Goal: Share content: Share content

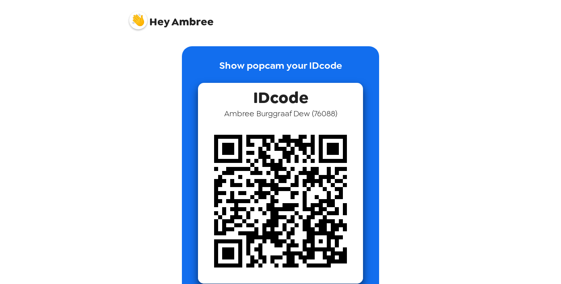
click at [175, 21] on span "Hey Ambree" at bounding box center [171, 17] width 85 height 20
click at [138, 22] on img at bounding box center [138, 20] width 18 height 18
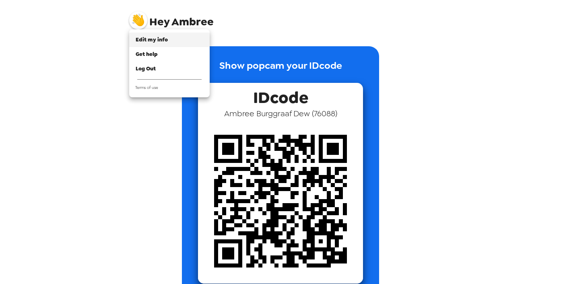
click at [157, 42] on span "Edit my info" at bounding box center [152, 39] width 32 height 7
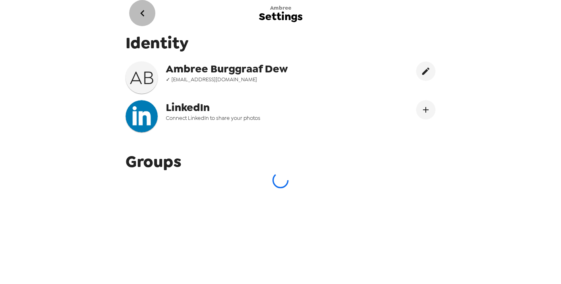
click at [143, 15] on icon "go back" at bounding box center [142, 13] width 4 height 6
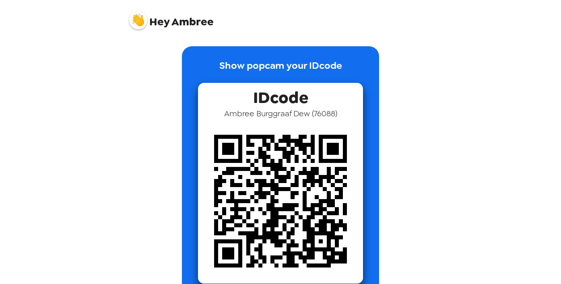
click at [137, 24] on img at bounding box center [138, 20] width 18 height 18
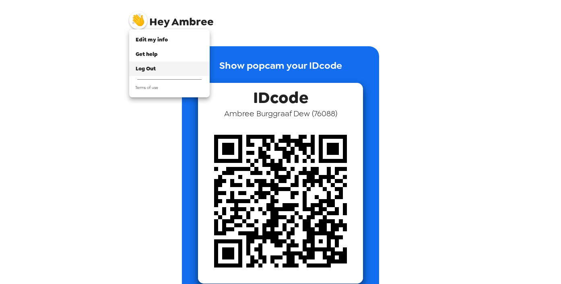
click at [143, 66] on span "Log Out" at bounding box center [146, 68] width 20 height 7
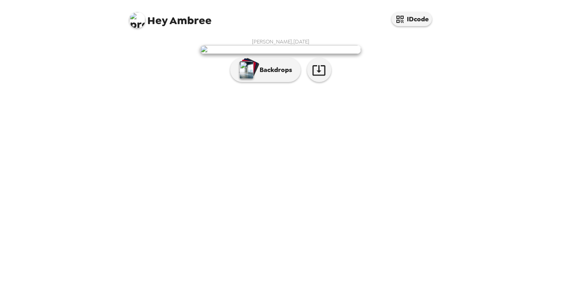
click at [347, 54] on img at bounding box center [280, 49] width 161 height 9
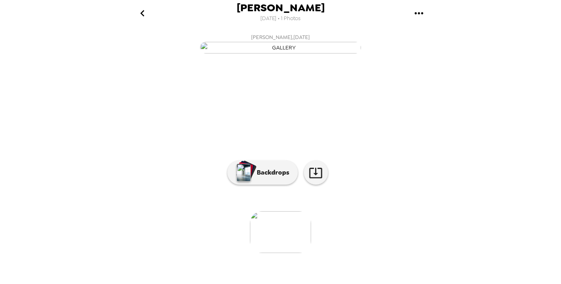
scroll to position [58, 0]
click at [267, 178] on p "Backdrops" at bounding box center [271, 173] width 37 height 10
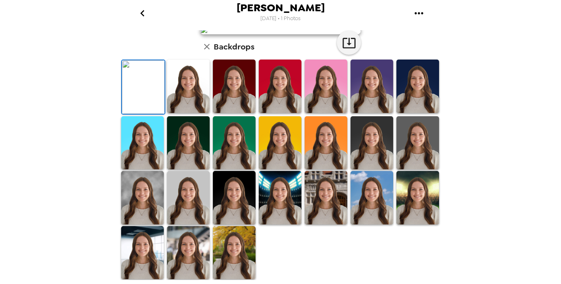
scroll to position [204, 0]
click at [240, 253] on img at bounding box center [234, 253] width 43 height 54
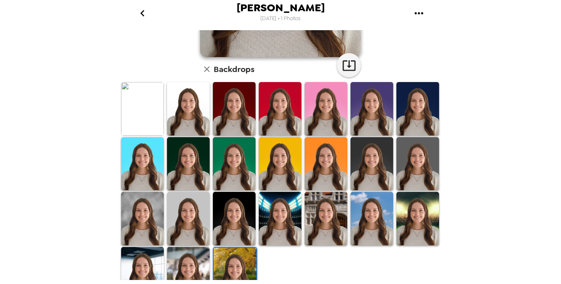
scroll to position [183, 0]
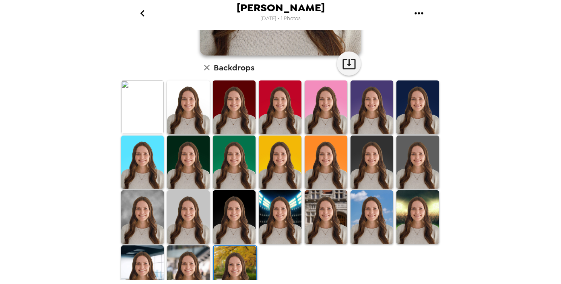
click at [201, 227] on img at bounding box center [188, 217] width 43 height 54
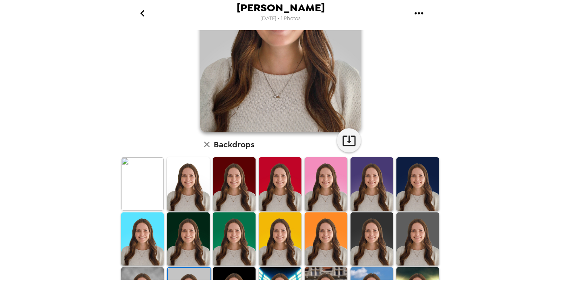
scroll to position [110, 0]
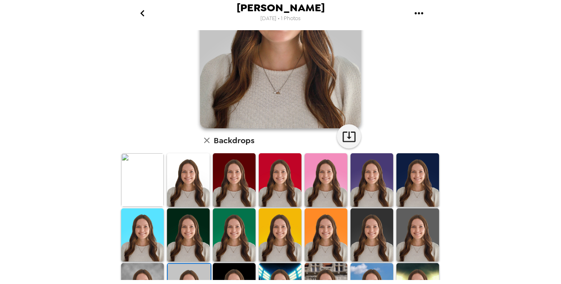
click at [419, 231] on img at bounding box center [418, 236] width 43 height 54
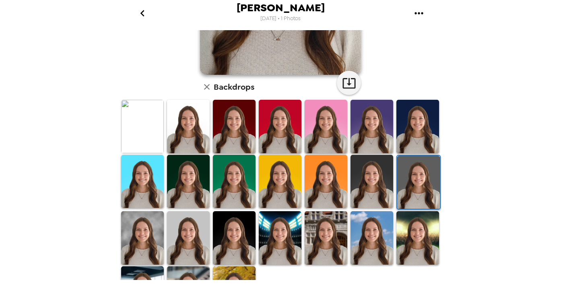
scroll to position [204, 0]
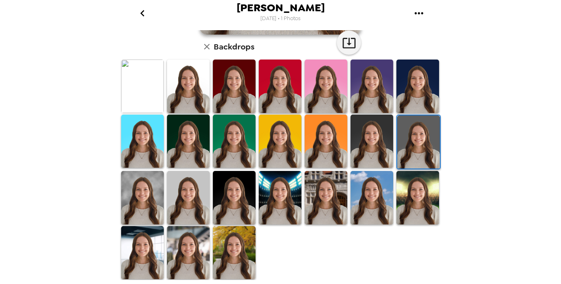
click at [143, 255] on img at bounding box center [142, 253] width 43 height 54
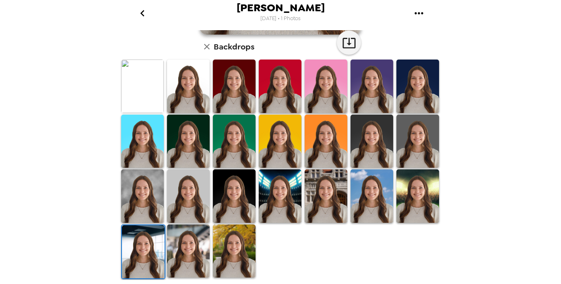
click at [197, 252] on img at bounding box center [188, 252] width 43 height 54
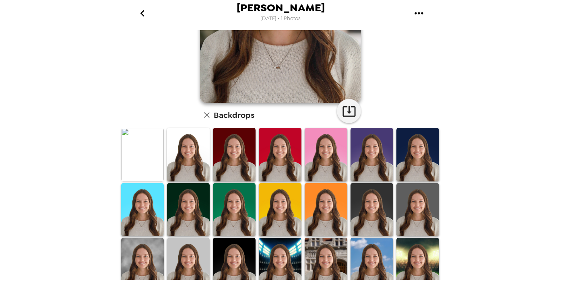
scroll to position [136, 0]
click at [175, 246] on img at bounding box center [188, 265] width 43 height 54
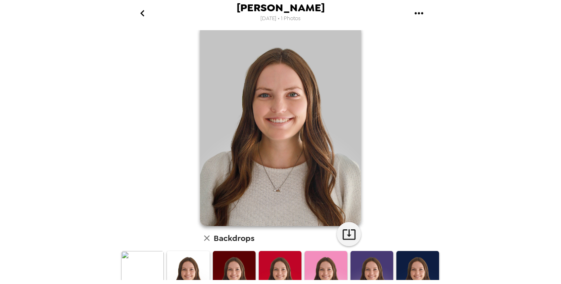
scroll to position [0, 0]
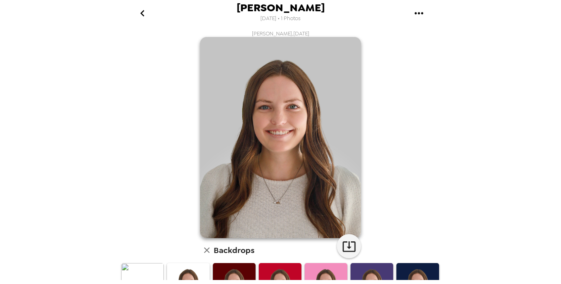
click at [421, 13] on icon "gallery menu" at bounding box center [419, 13] width 13 height 13
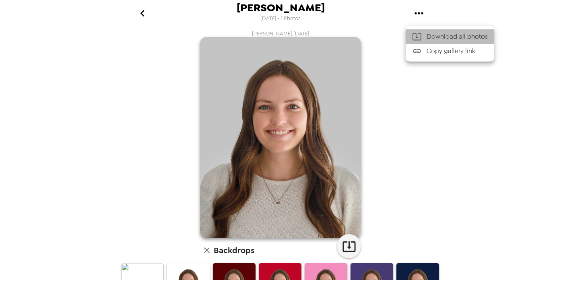
click at [422, 35] on div at bounding box center [419, 37] width 14 height 10
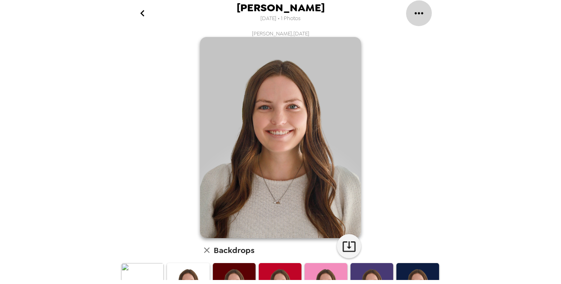
click at [418, 10] on icon "gallery menu" at bounding box center [419, 13] width 13 height 13
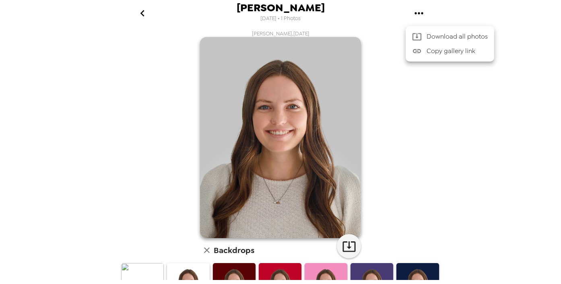
click at [430, 50] on span "Copy gallery link" at bounding box center [457, 51] width 61 height 10
